Goal: Use online tool/utility: Use online tool/utility

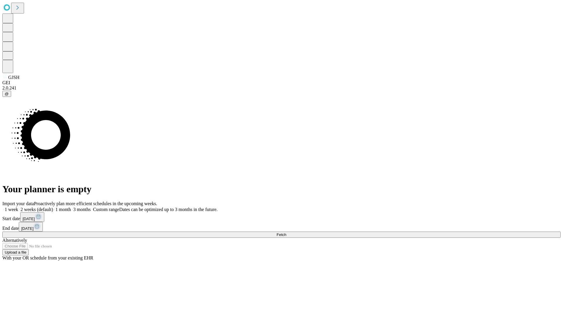
click at [286, 232] on span "Fetch" at bounding box center [282, 234] width 10 height 4
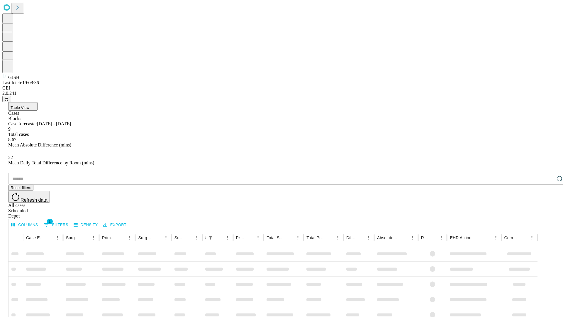
click at [29, 105] on span "Table View" at bounding box center [20, 107] width 19 height 4
